Goal: Task Accomplishment & Management: Use online tool/utility

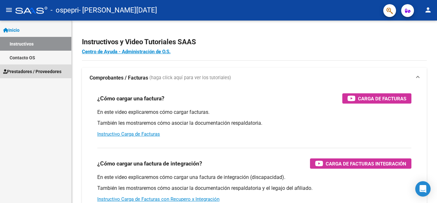
click at [19, 73] on span "Prestadores / Proveedores" at bounding box center [32, 71] width 58 height 7
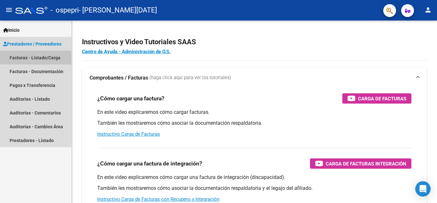
click at [48, 59] on link "Facturas - Listado/Carga" at bounding box center [35, 58] width 71 height 14
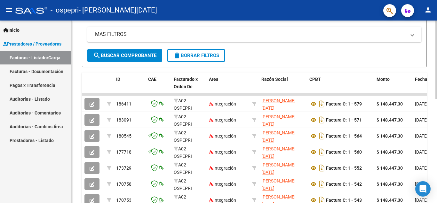
click at [437, 104] on div at bounding box center [437, 123] width 2 height 78
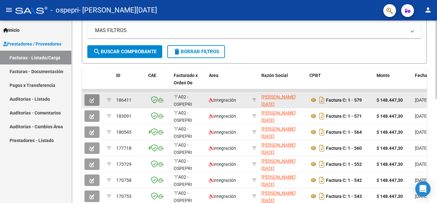
click at [93, 100] on icon "button" at bounding box center [92, 100] width 5 height 5
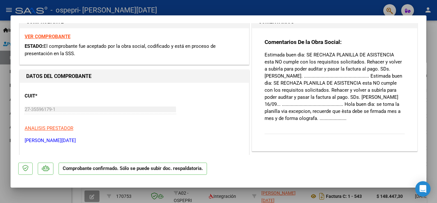
scroll to position [110, 0]
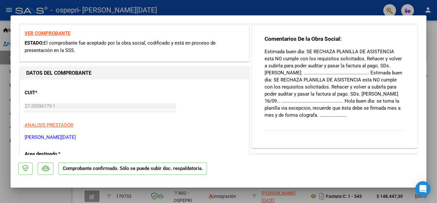
click at [287, 114] on p "Estimada buen dìa: SE RECHAZA PLANILLA DE ASISTENCIA esta NO cumple con los req…" at bounding box center [335, 83] width 140 height 70
copy p "olografa"
